Goal: Task Accomplishment & Management: Use online tool/utility

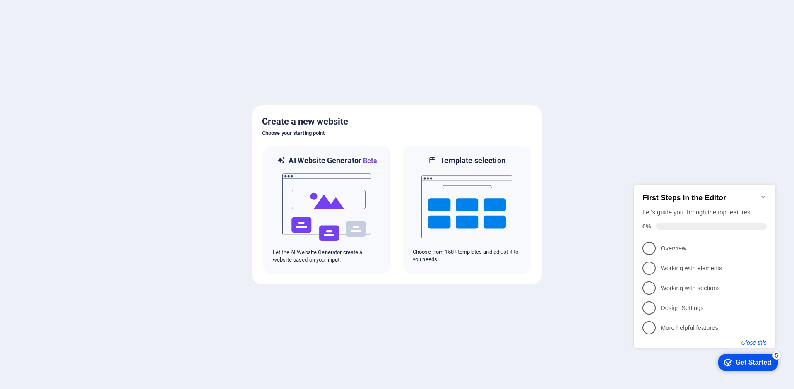
click at [751, 343] on button "Close this" at bounding box center [753, 342] width 25 height 7
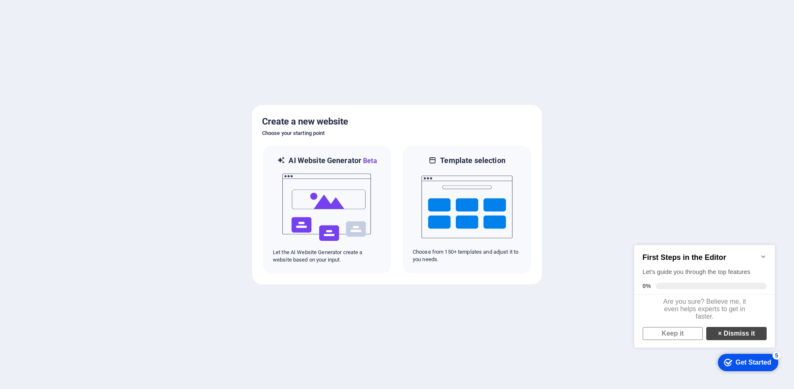
click at [729, 338] on link "× Dismiss it" at bounding box center [736, 333] width 60 height 13
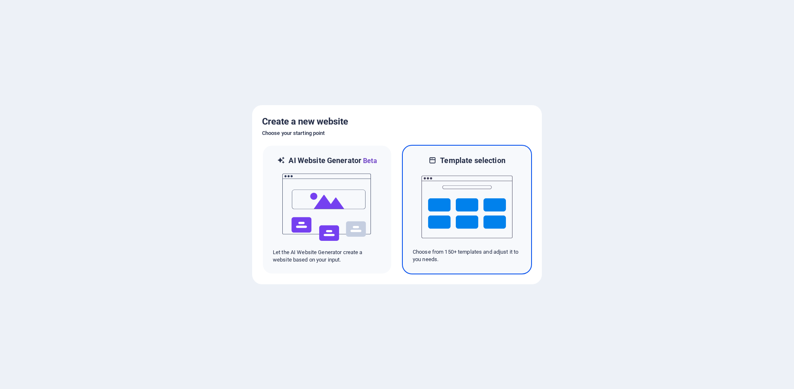
click at [459, 197] on img at bounding box center [466, 207] width 91 height 83
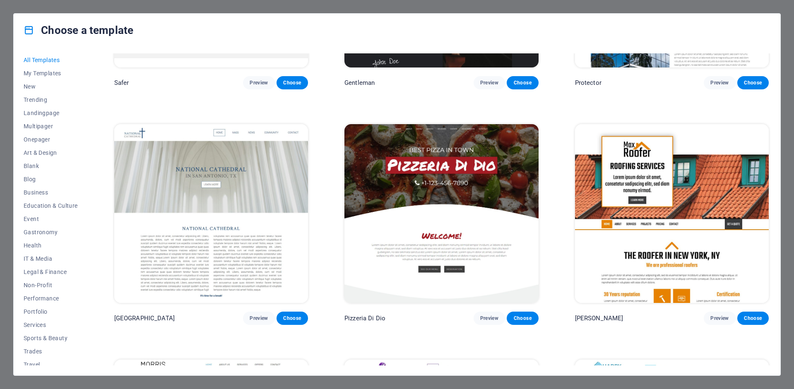
scroll to position [4641, 0]
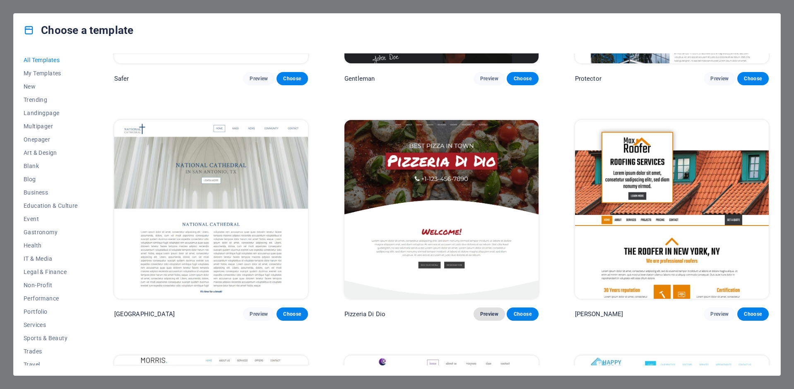
click at [483, 311] on span "Preview" at bounding box center [489, 314] width 18 height 7
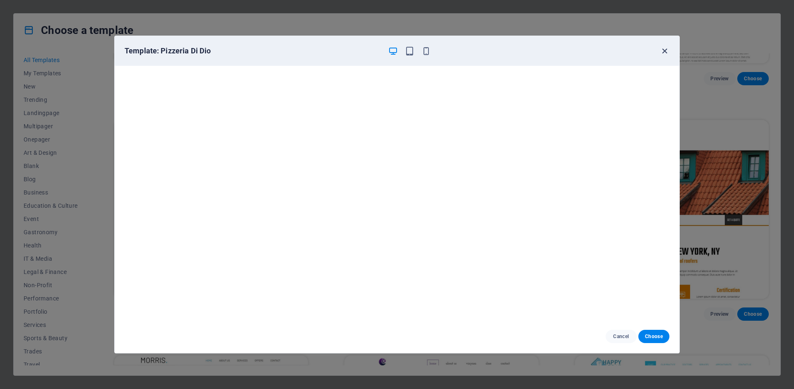
click at [664, 49] on icon "button" at bounding box center [665, 51] width 10 height 10
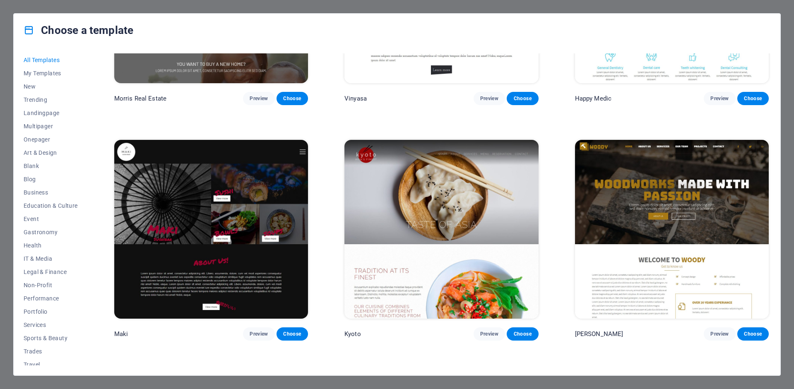
scroll to position [5097, 0]
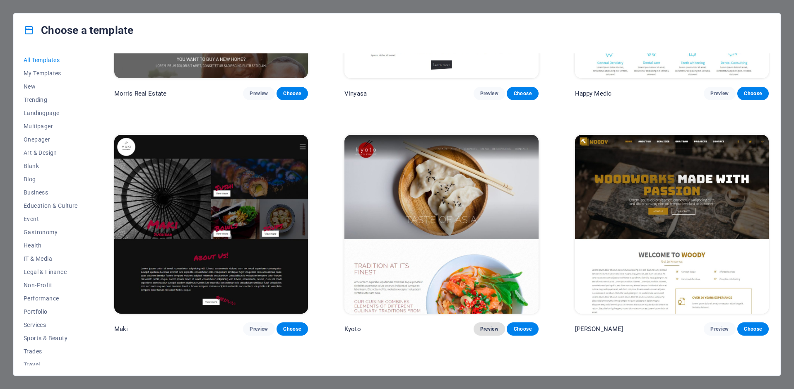
click at [487, 326] on span "Preview" at bounding box center [489, 329] width 18 height 7
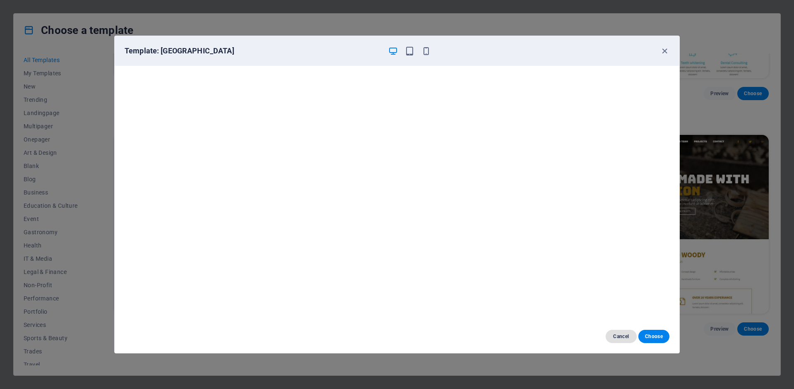
click at [620, 337] on span "Cancel" at bounding box center [621, 336] width 18 height 7
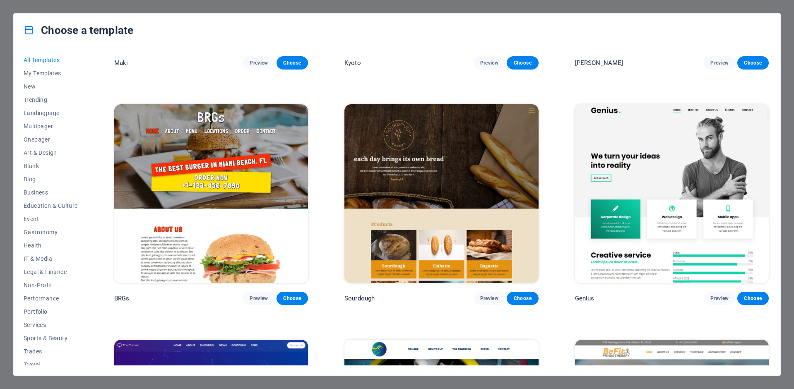
scroll to position [5365, 0]
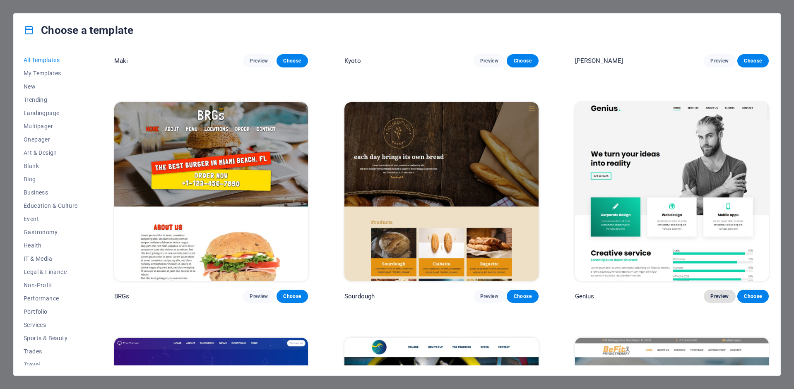
click at [719, 293] on span "Preview" at bounding box center [719, 296] width 18 height 7
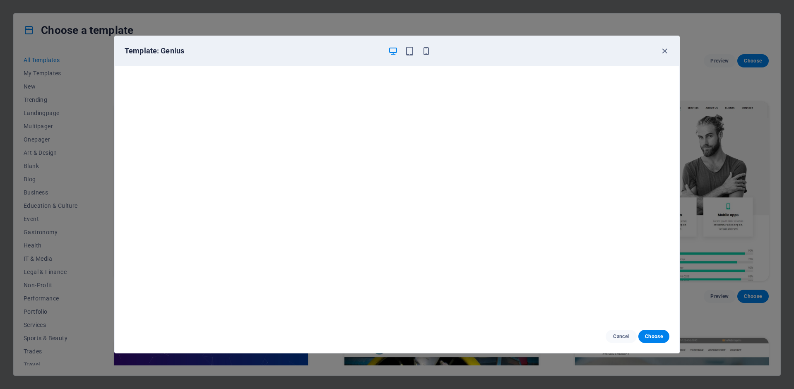
scroll to position [2, 0]
click at [665, 51] on icon "button" at bounding box center [665, 51] width 10 height 10
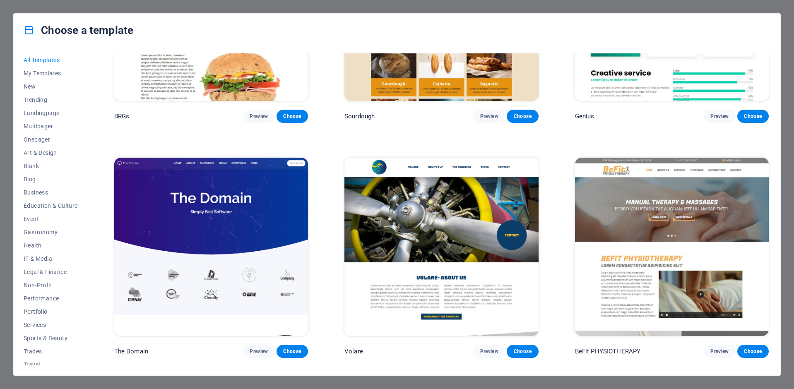
scroll to position [5551, 0]
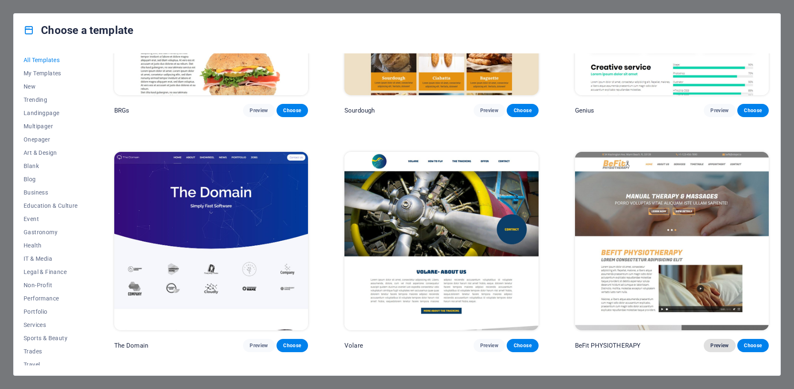
click at [716, 342] on span "Preview" at bounding box center [719, 345] width 18 height 7
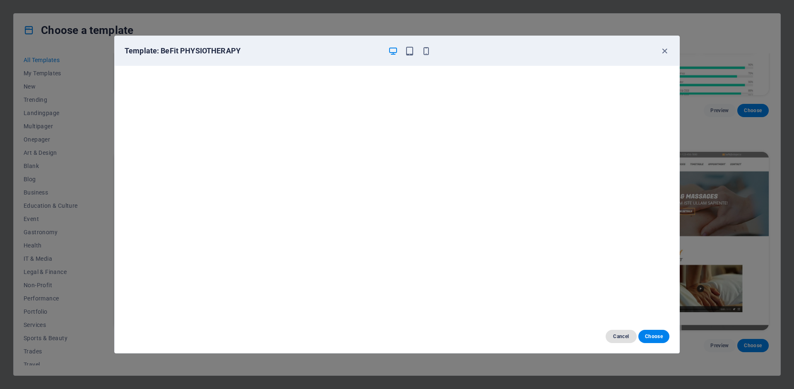
click at [622, 337] on span "Cancel" at bounding box center [621, 336] width 18 height 7
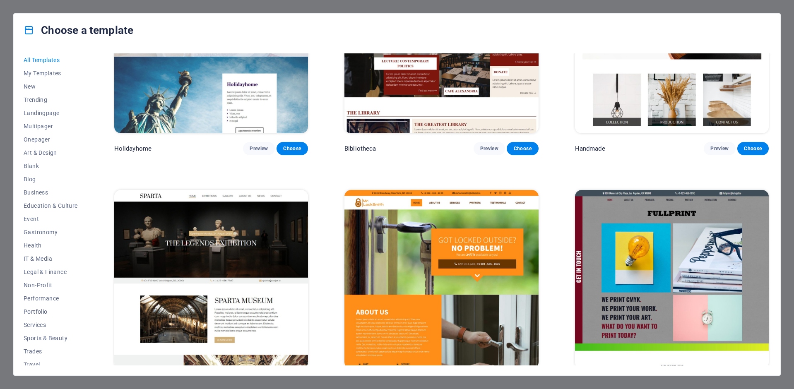
scroll to position [6220, 0]
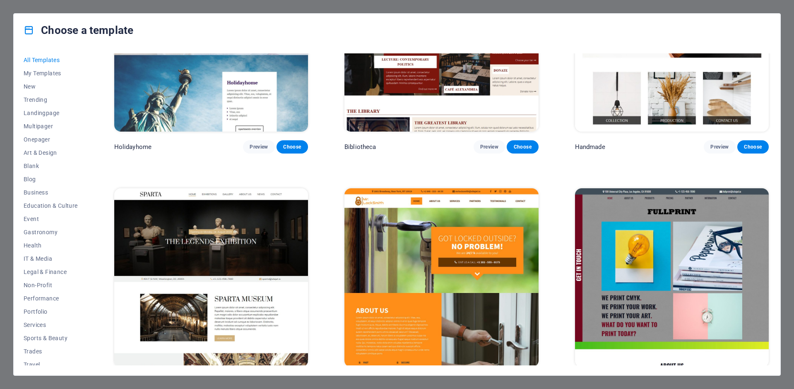
click at [262, 379] on span "Preview" at bounding box center [259, 382] width 18 height 7
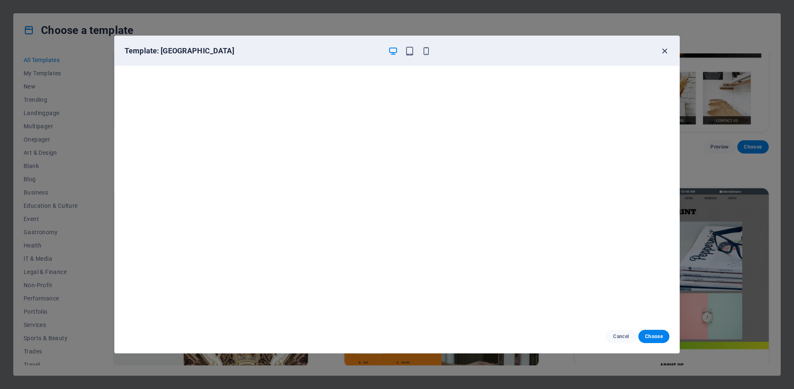
click at [664, 50] on icon "button" at bounding box center [665, 51] width 10 height 10
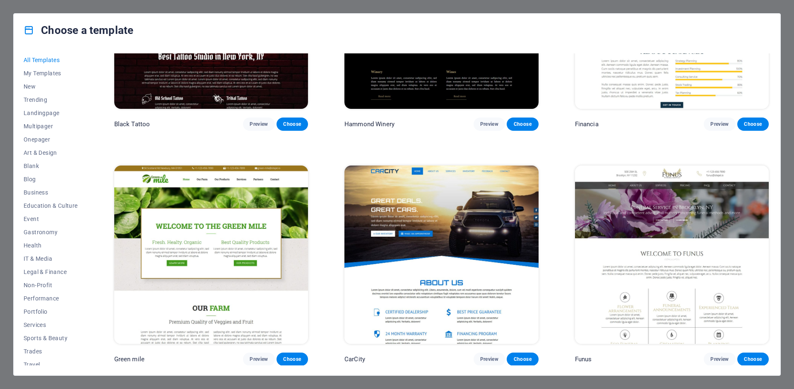
scroll to position [6717, 0]
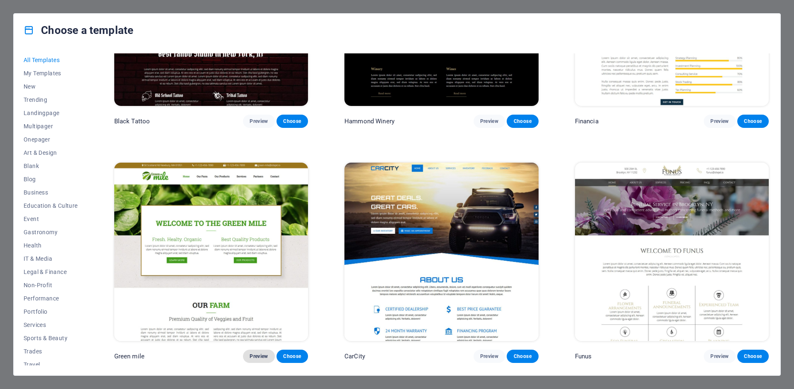
click at [250, 353] on span "Preview" at bounding box center [259, 356] width 18 height 7
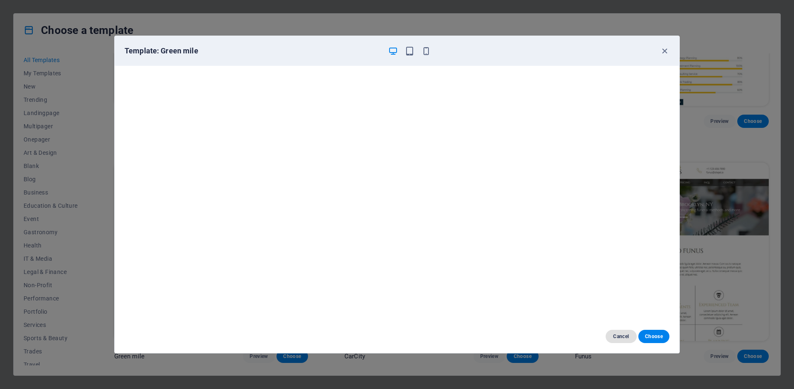
click at [620, 337] on span "Cancel" at bounding box center [621, 336] width 18 height 7
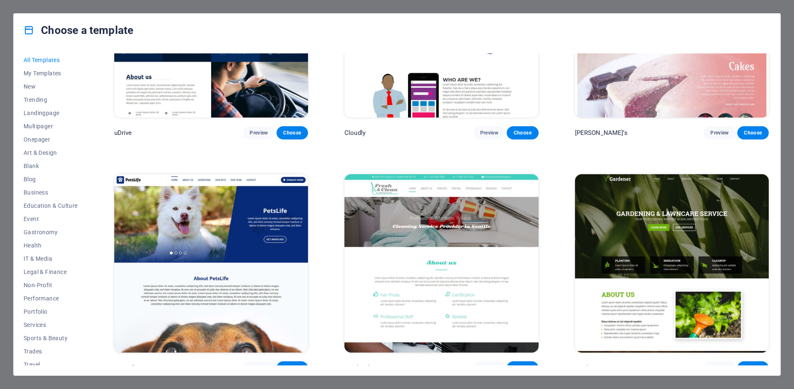
scroll to position [7886, 0]
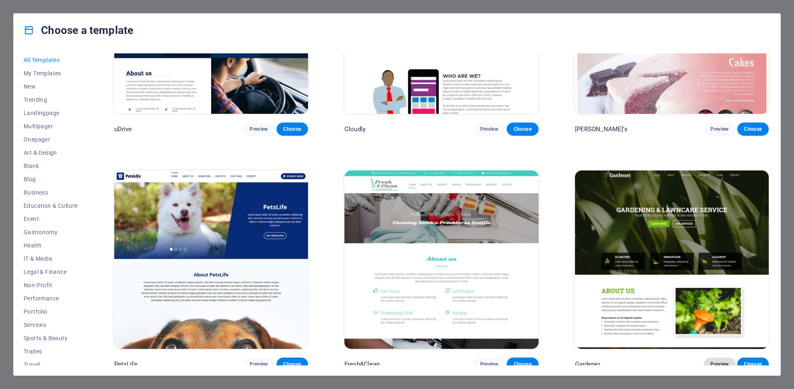
click at [715, 361] on span "Preview" at bounding box center [719, 364] width 18 height 7
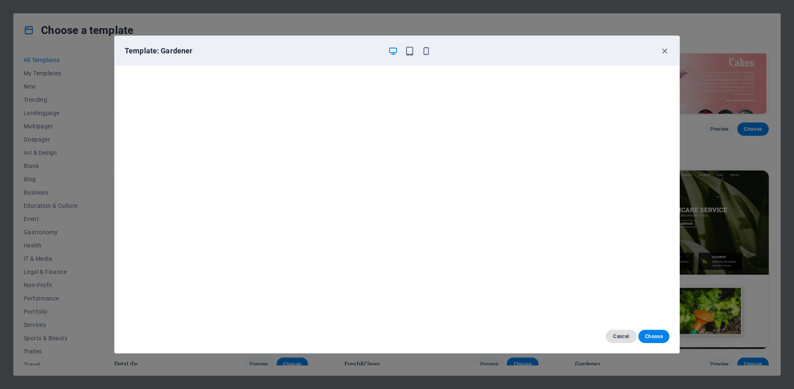
click at [624, 331] on button "Cancel" at bounding box center [620, 336] width 31 height 13
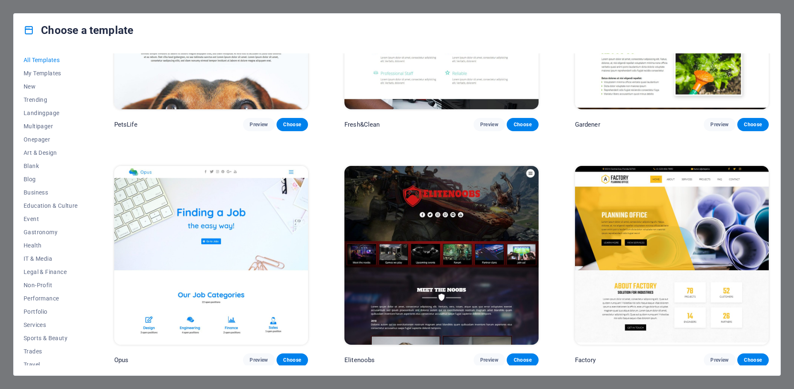
scroll to position [8126, 0]
click at [715, 356] on span "Preview" at bounding box center [719, 359] width 18 height 7
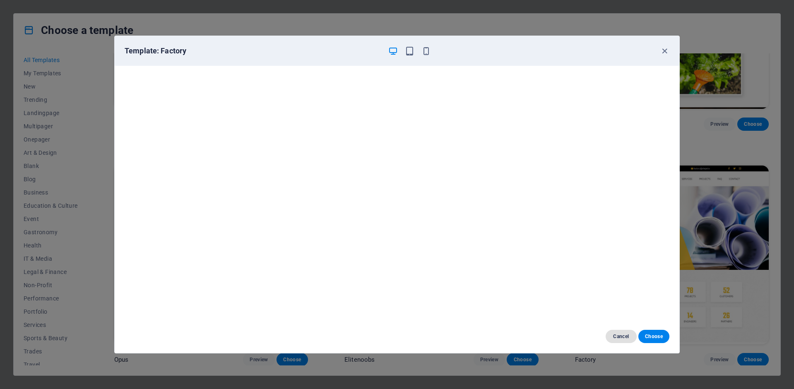
click at [620, 339] on span "Cancel" at bounding box center [621, 336] width 18 height 7
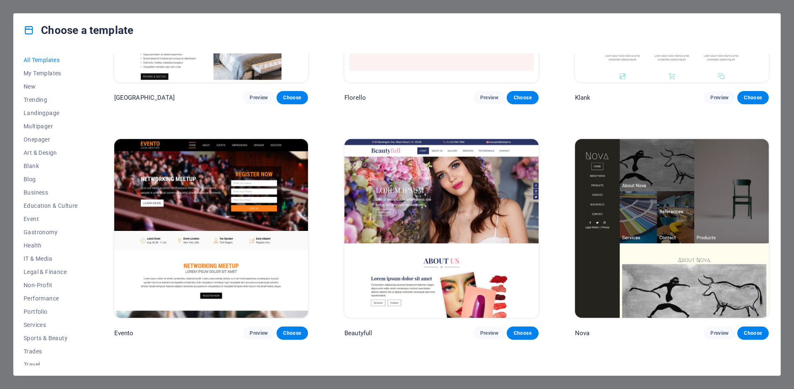
scroll to position [8861, 0]
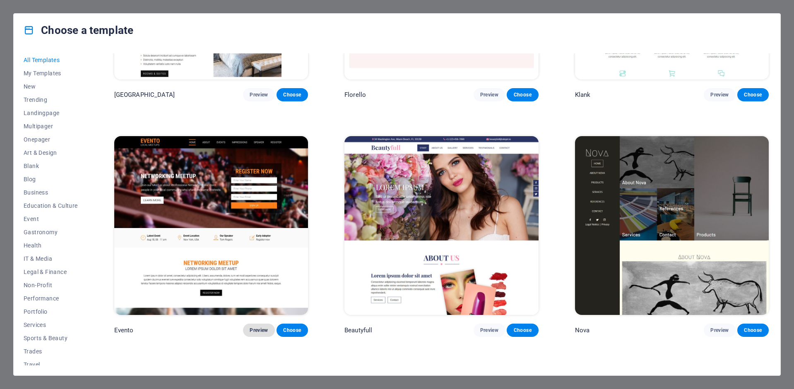
click at [259, 327] on span "Preview" at bounding box center [259, 330] width 18 height 7
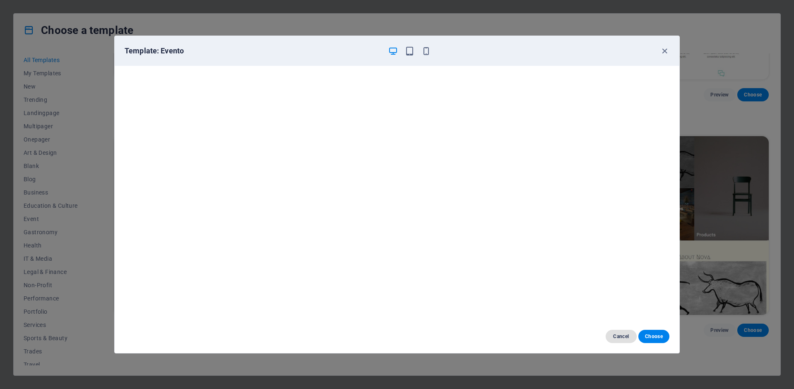
click at [623, 339] on span "Cancel" at bounding box center [621, 336] width 18 height 7
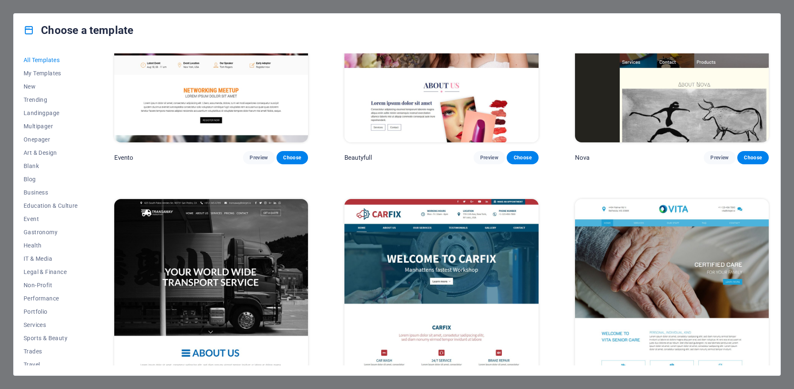
scroll to position [9041, 0]
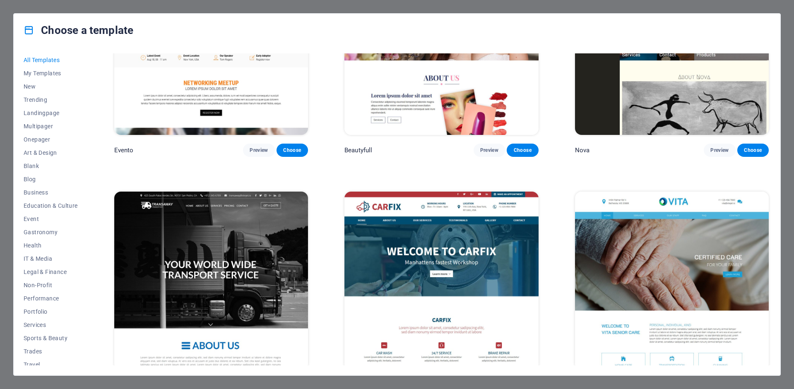
click at [716, 382] on span "Preview" at bounding box center [719, 385] width 18 height 7
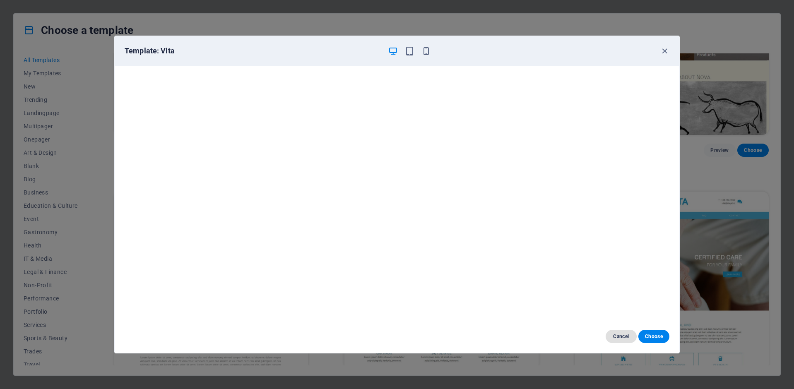
click at [624, 339] on span "Cancel" at bounding box center [621, 336] width 18 height 7
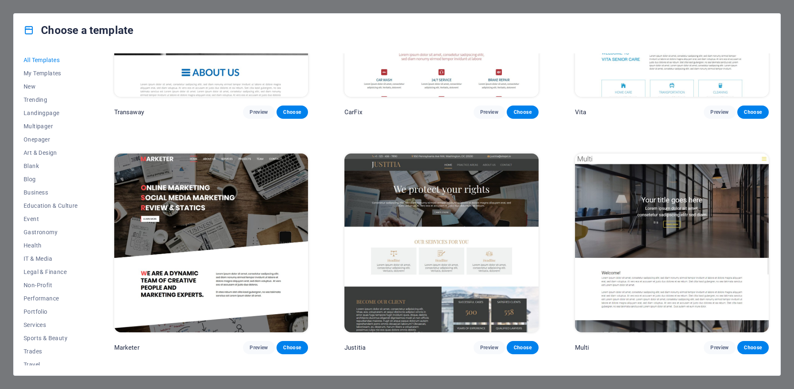
scroll to position [9319, 0]
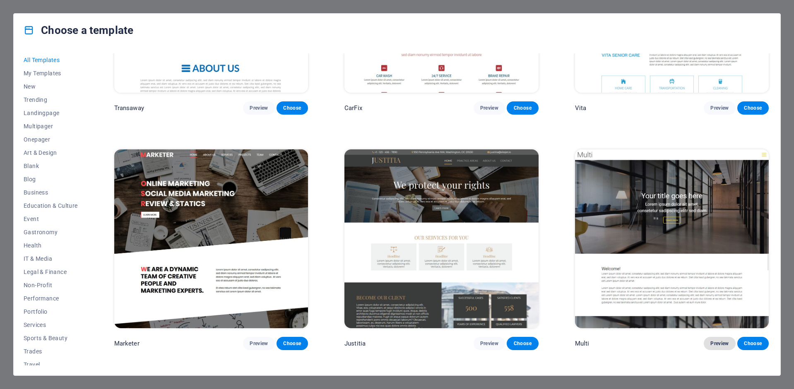
click at [719, 340] on span "Preview" at bounding box center [719, 343] width 18 height 7
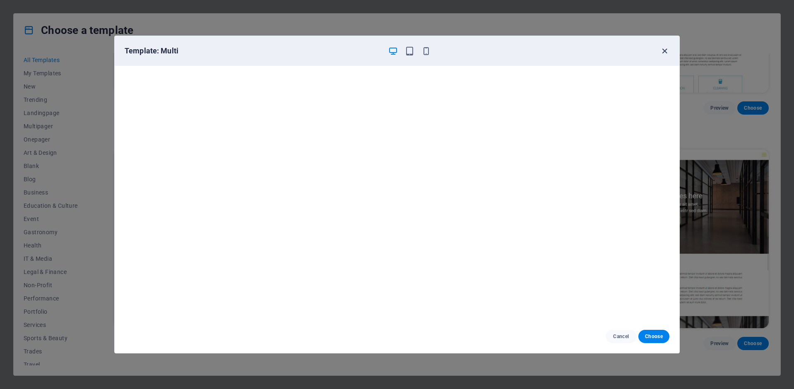
click at [663, 51] on icon "button" at bounding box center [665, 51] width 10 height 10
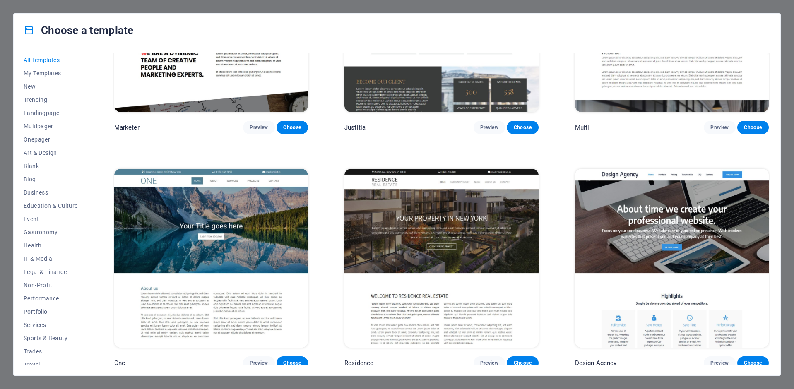
scroll to position [9536, 0]
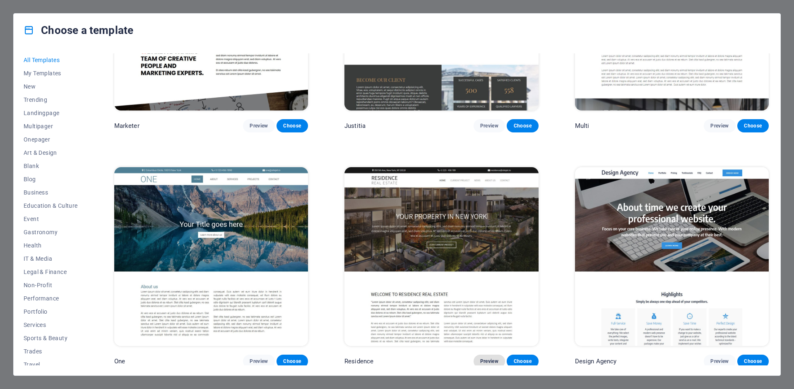
click at [486, 358] on span "Preview" at bounding box center [489, 361] width 18 height 7
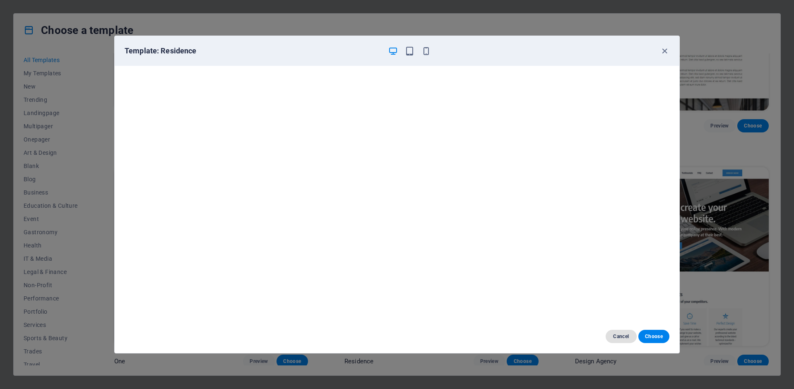
click at [621, 336] on span "Cancel" at bounding box center [621, 336] width 18 height 7
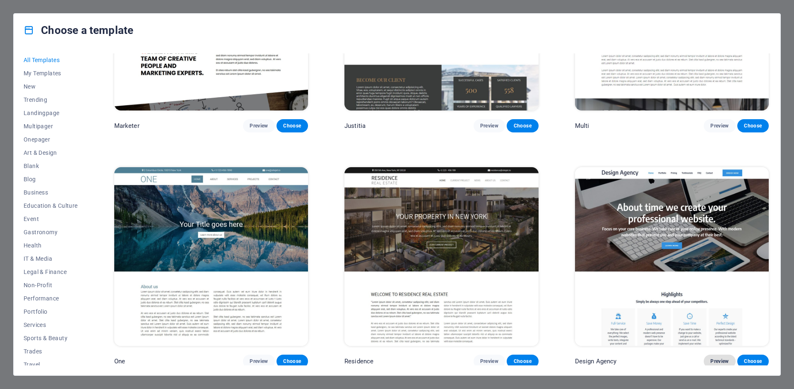
click at [717, 358] on span "Preview" at bounding box center [719, 361] width 18 height 7
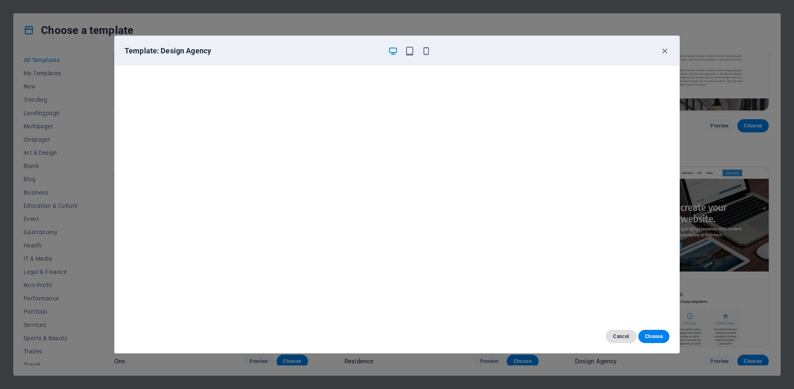
click at [620, 334] on span "Cancel" at bounding box center [621, 336] width 18 height 7
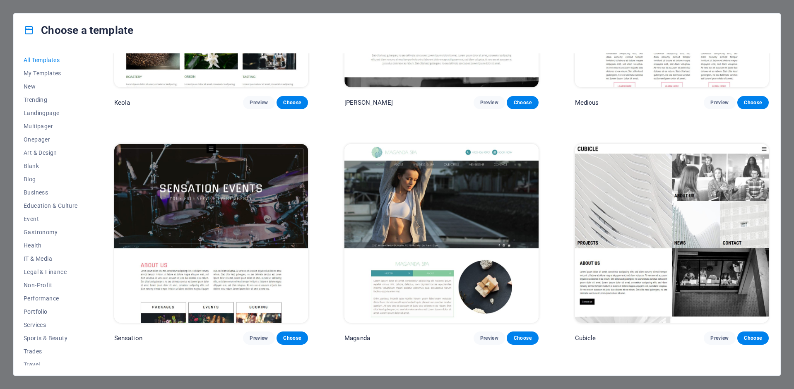
scroll to position [10033, 0]
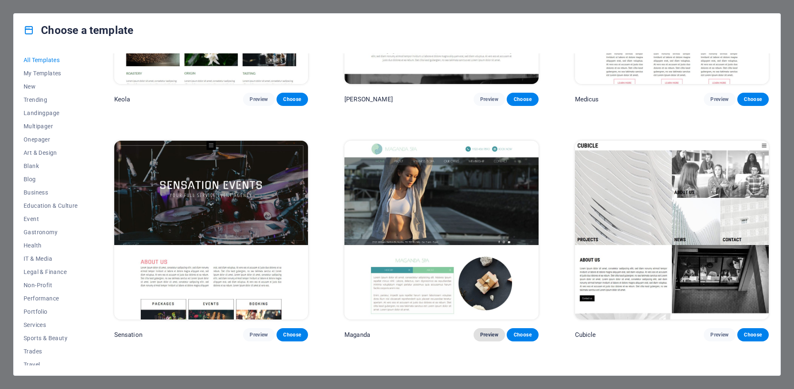
click at [483, 332] on span "Preview" at bounding box center [489, 335] width 18 height 7
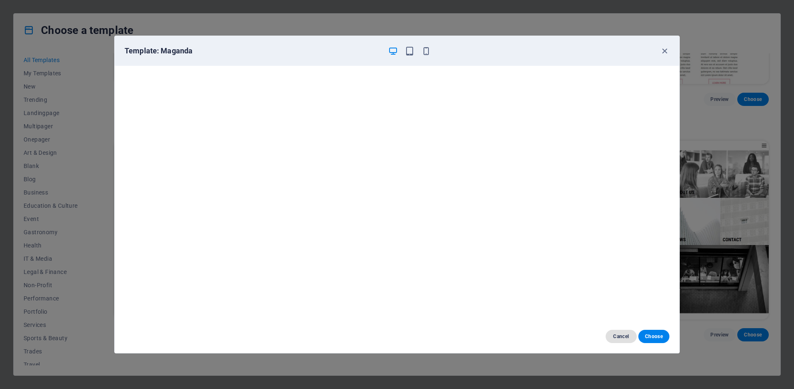
click at [619, 334] on span "Cancel" at bounding box center [621, 336] width 18 height 7
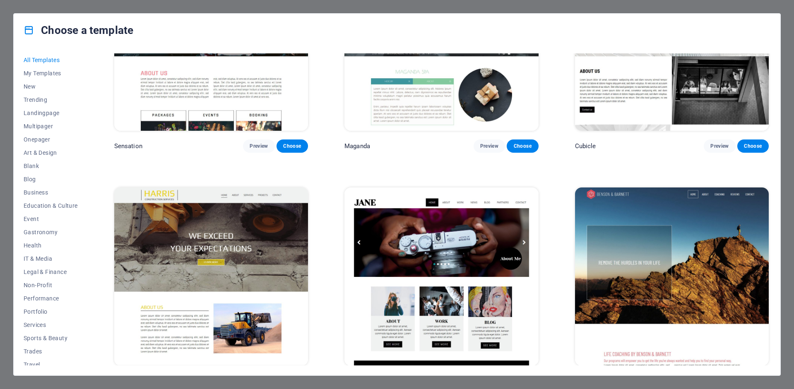
scroll to position [10222, 0]
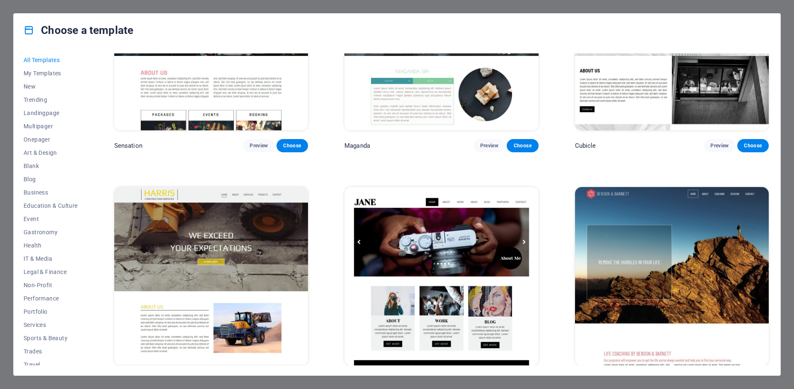
click at [717, 377] on span "Preview" at bounding box center [719, 380] width 18 height 7
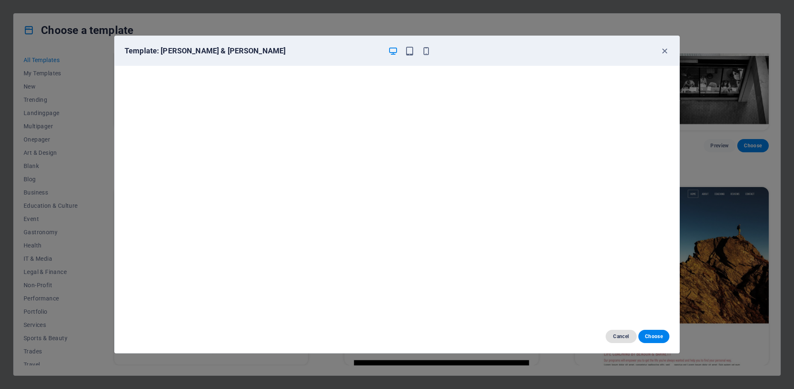
click at [615, 332] on button "Cancel" at bounding box center [620, 336] width 31 height 13
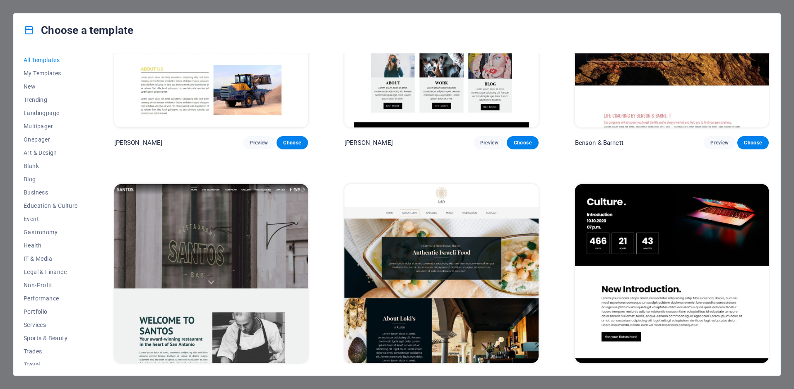
scroll to position [10470, 0]
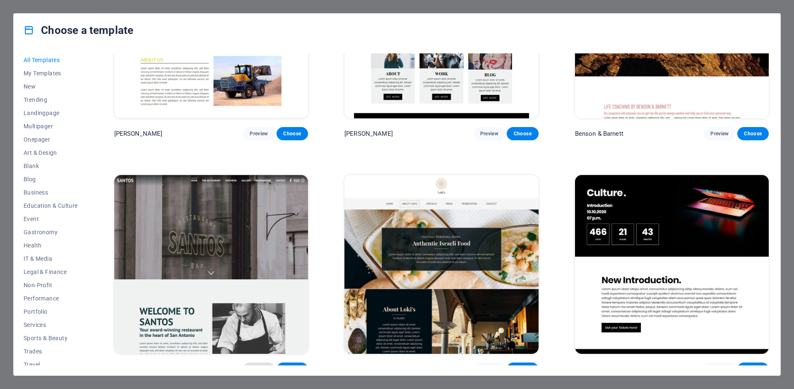
click at [248, 363] on button "Preview" at bounding box center [258, 369] width 31 height 13
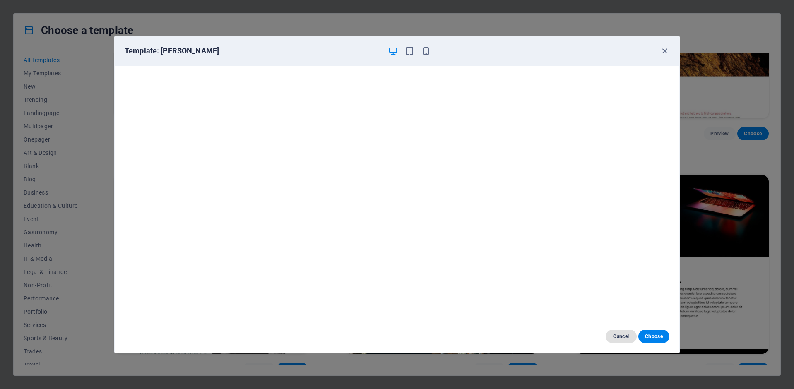
click at [620, 337] on span "Cancel" at bounding box center [621, 336] width 18 height 7
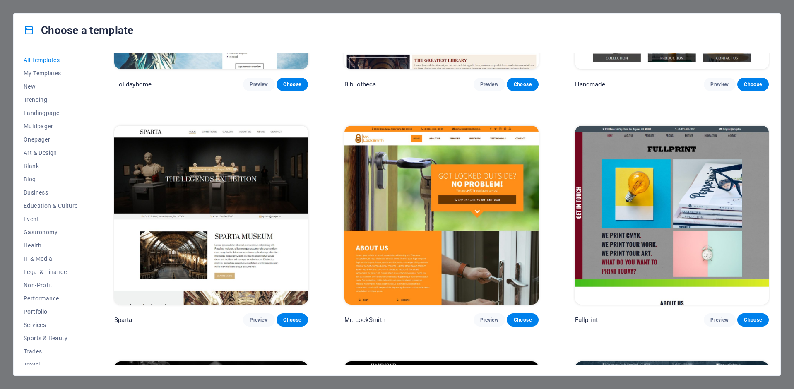
scroll to position [6299, 0]
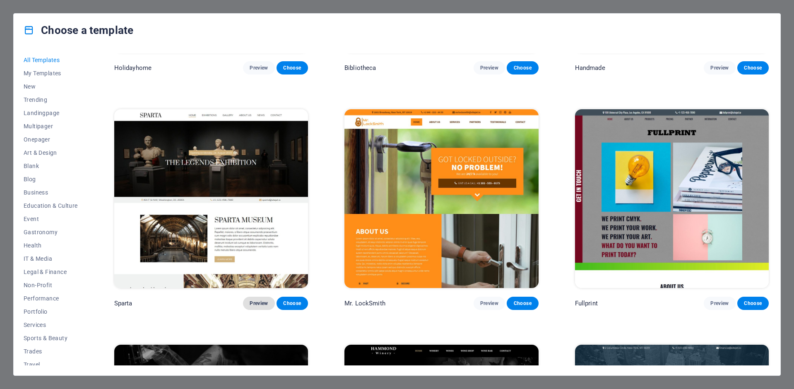
click at [259, 300] on span "Preview" at bounding box center [259, 303] width 18 height 7
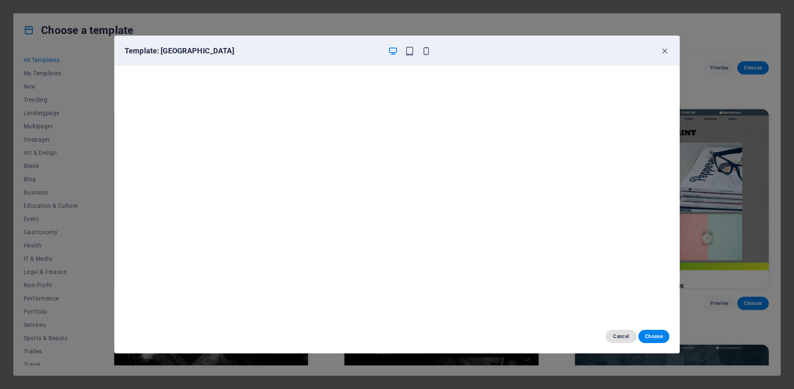
click at [618, 337] on span "Cancel" at bounding box center [621, 336] width 18 height 7
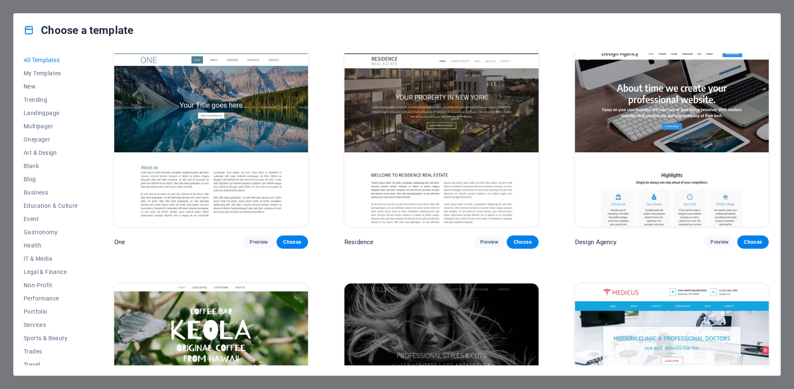
scroll to position [9581, 0]
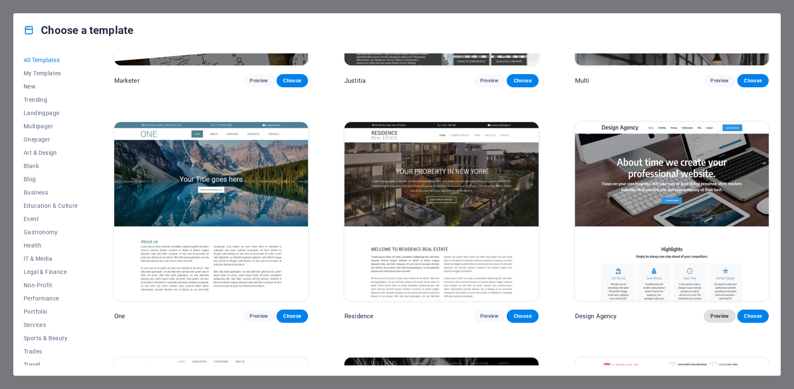
click at [717, 313] on span "Preview" at bounding box center [719, 316] width 18 height 7
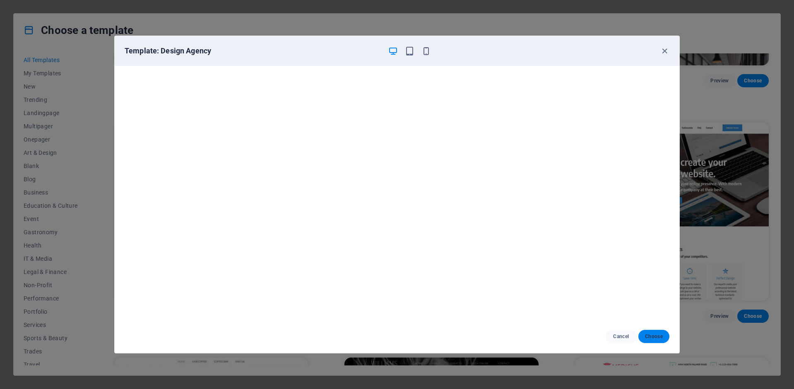
click at [663, 337] on button "Choose" at bounding box center [653, 336] width 31 height 13
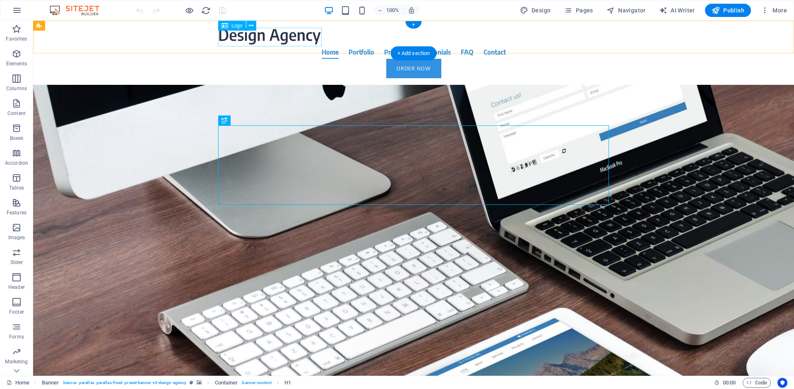
click at [277, 37] on div at bounding box center [413, 36] width 391 height 18
select select "px"
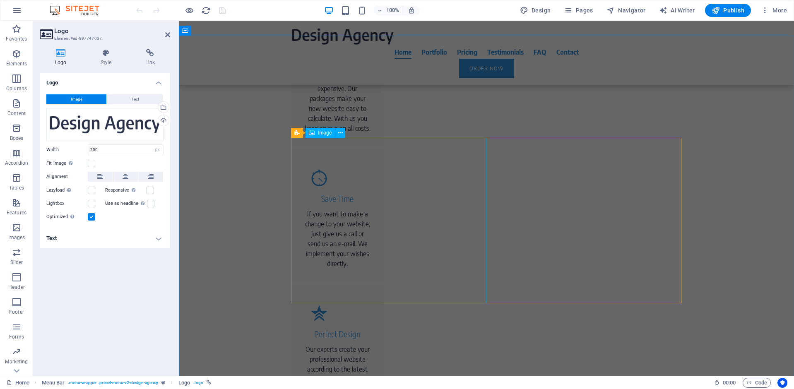
scroll to position [612, 0]
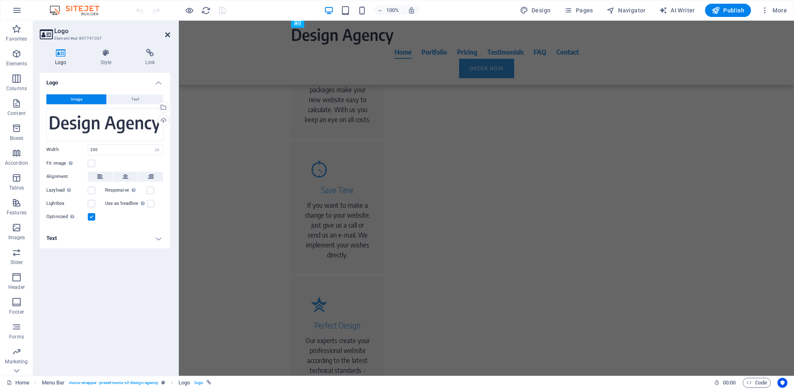
click at [168, 33] on icon at bounding box center [167, 34] width 5 height 7
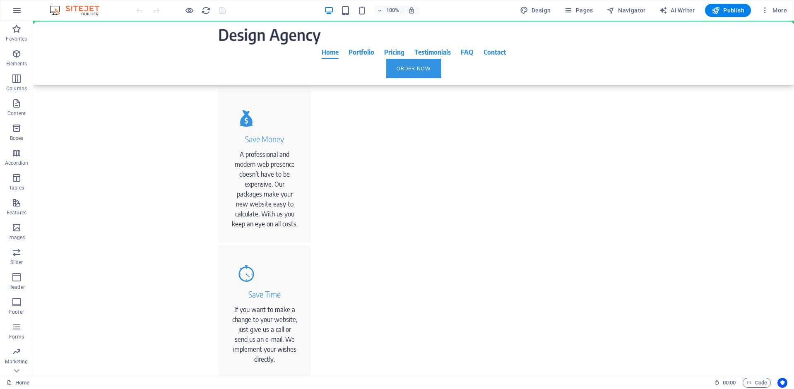
scroll to position [461, 0]
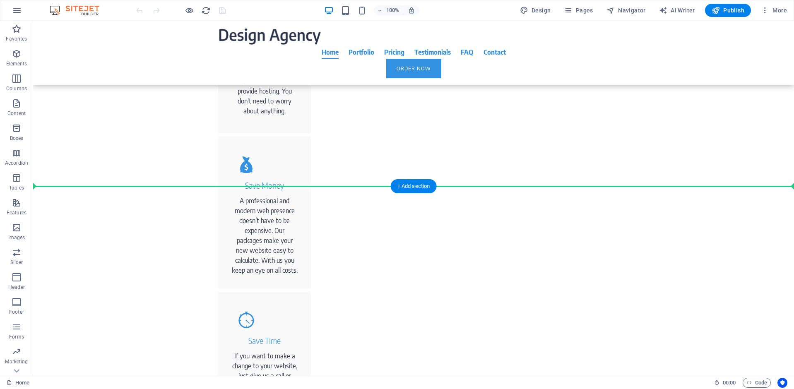
drag, startPoint x: 84, startPoint y: 104, endPoint x: 70, endPoint y: 187, distance: 84.8
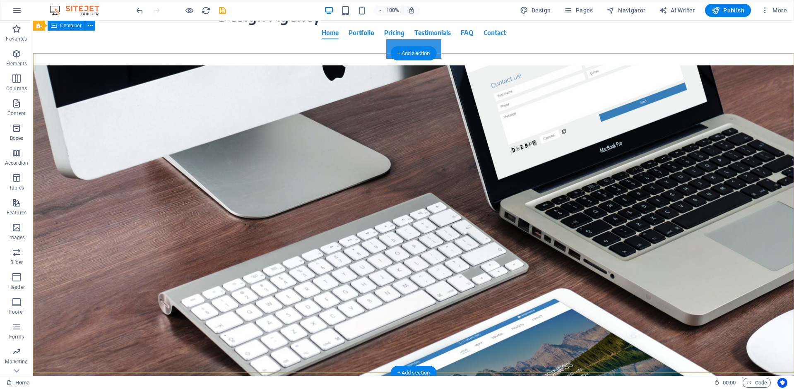
scroll to position [0, 0]
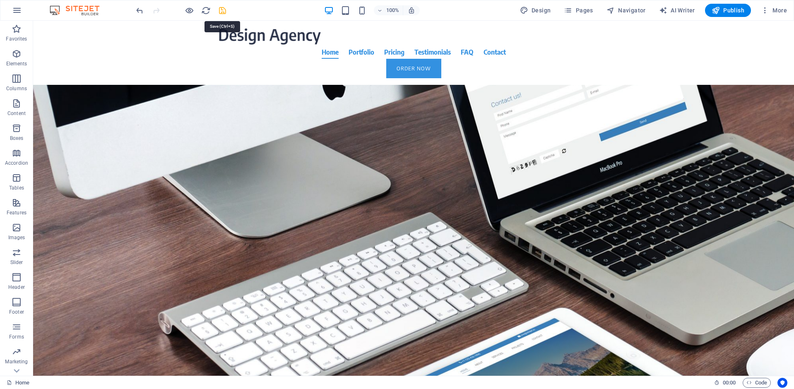
click at [222, 12] on icon "save" at bounding box center [223, 11] width 10 height 10
click at [187, 51] on h6 "Open preview website" at bounding box center [195, 52] width 55 height 10
